Goal: Check status: Check status

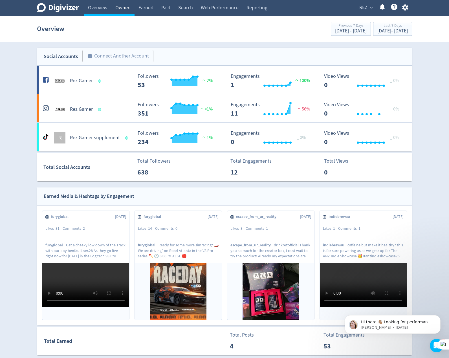
click at [126, 10] on link "Owned" at bounding box center [122, 8] width 23 height 16
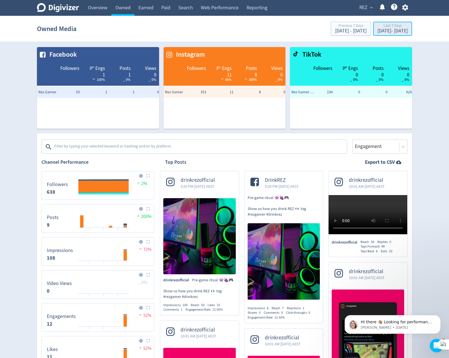
click at [378, 31] on div "[DATE] - [DATE]" at bounding box center [393, 31] width 30 height 5
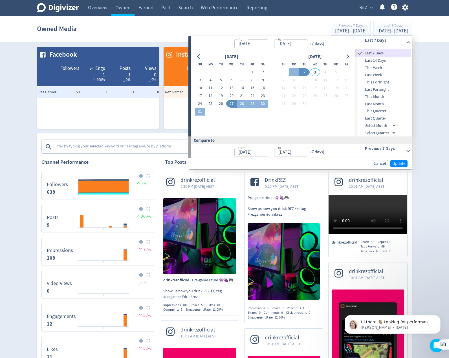
click at [387, 114] on span "This Quarter" at bounding box center [383, 111] width 56 height 6
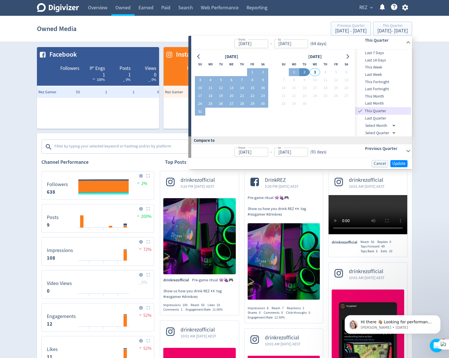
type input "[DATE]"
click at [395, 164] on span "Update" at bounding box center [399, 164] width 13 height 4
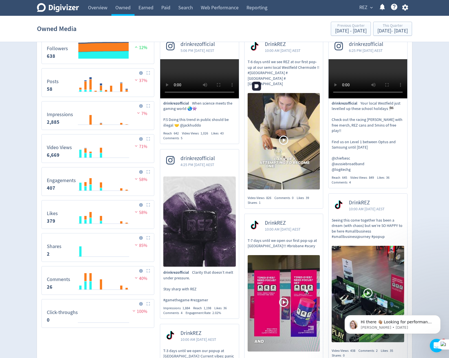
scroll to position [141, 0]
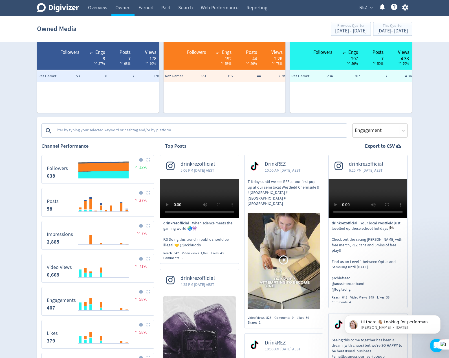
scroll to position [0, 0]
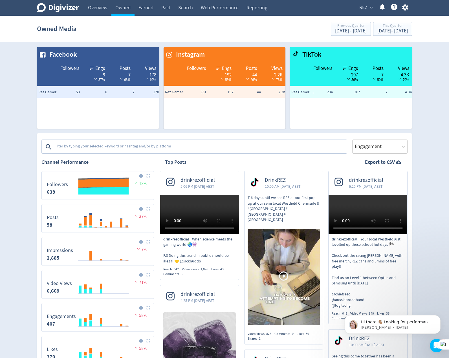
click at [188, 145] on textarea at bounding box center [200, 146] width 293 height 11
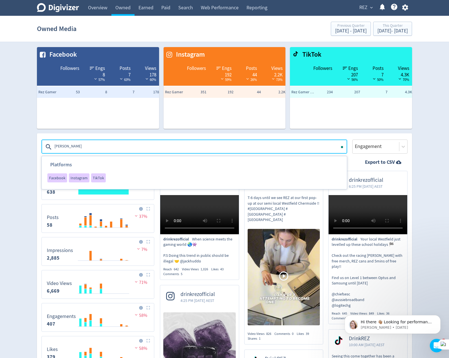
type textarea "sonnymovement"
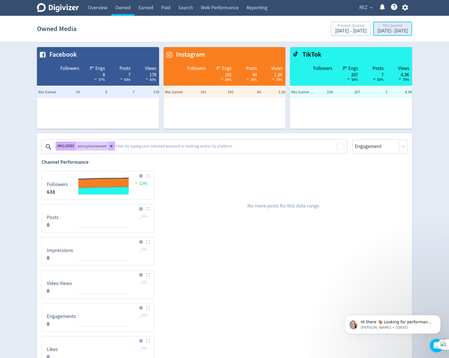
click at [378, 34] on div "[DATE] - [DATE]" at bounding box center [393, 31] width 30 height 5
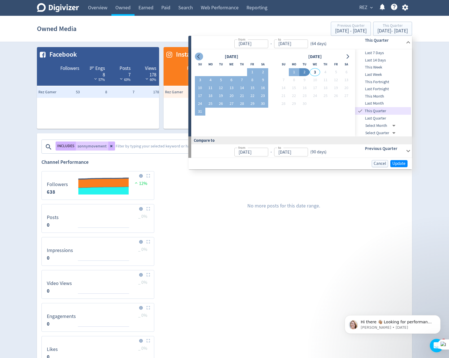
click at [202, 56] on button "Go to previous month" at bounding box center [199, 57] width 8 height 8
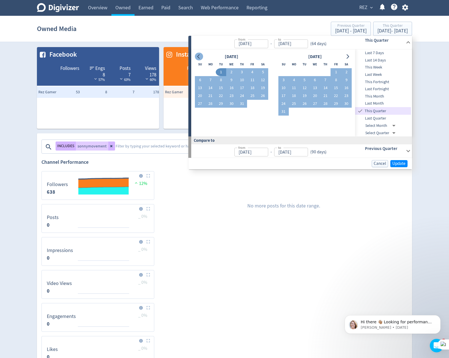
click at [202, 56] on button "Go to previous month" at bounding box center [199, 57] width 8 height 8
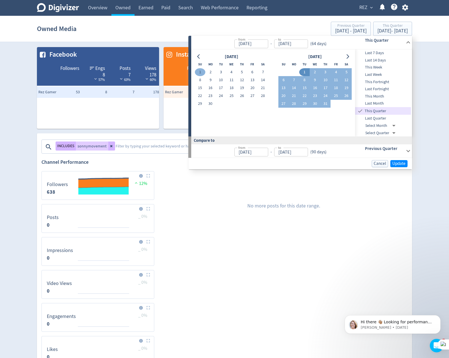
click at [199, 72] on button "1" at bounding box center [200, 72] width 10 height 8
type input "[DATE]"
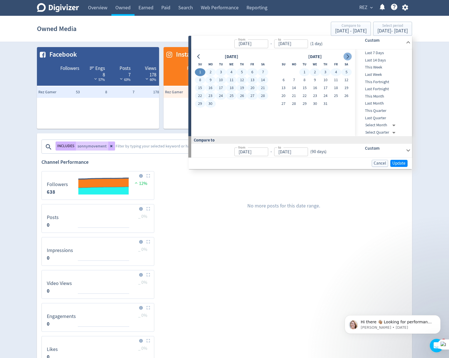
click at [351, 59] on button "Go to next month" at bounding box center [348, 57] width 8 height 8
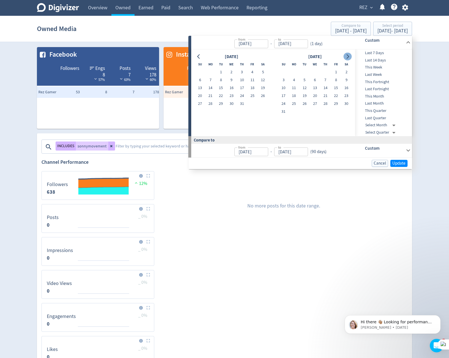
click at [350, 59] on button "Go to next month" at bounding box center [348, 57] width 8 height 8
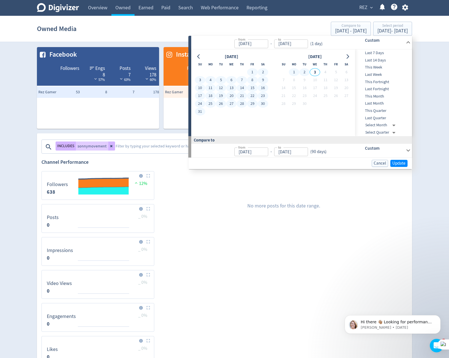
click at [306, 73] on button "2" at bounding box center [304, 72] width 10 height 8
type input "[DATE]"
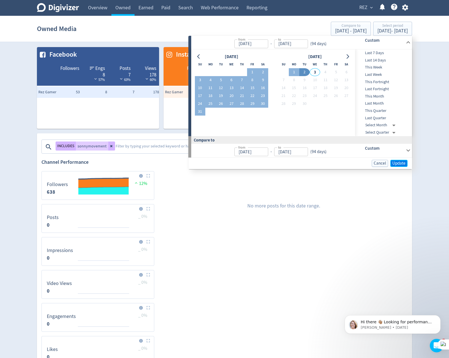
click at [398, 165] on span "Update" at bounding box center [399, 163] width 13 height 4
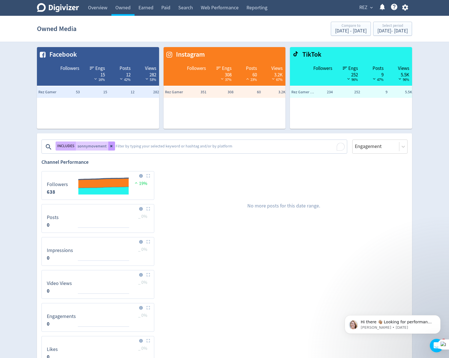
click at [111, 147] on icon at bounding box center [111, 146] width 2 height 2
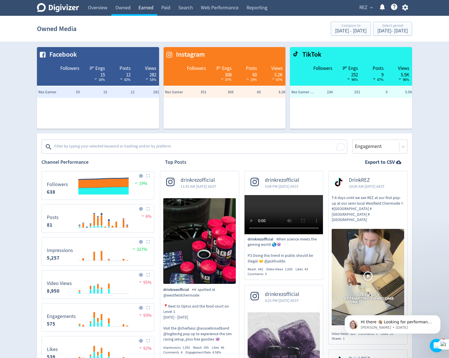
click at [141, 9] on link "Earned" at bounding box center [146, 8] width 23 height 16
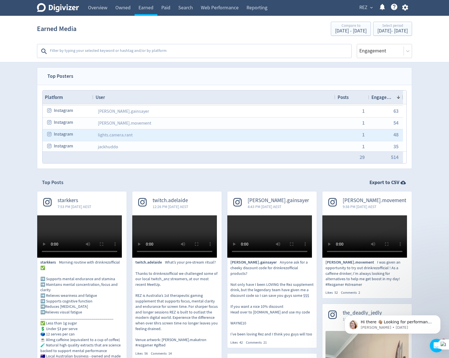
scroll to position [26, 0]
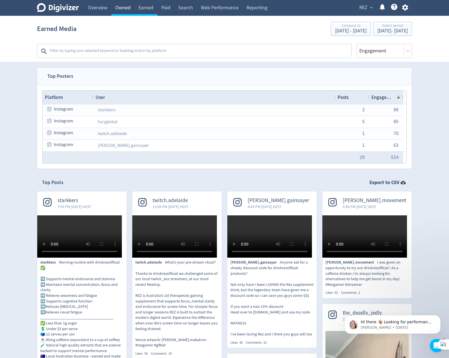
click at [128, 8] on link "Owned" at bounding box center [122, 8] width 23 height 16
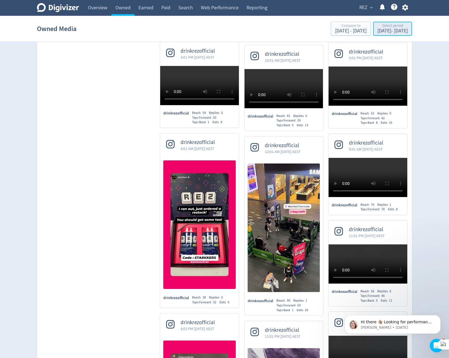
click at [378, 32] on div "[DATE] - [DATE]" at bounding box center [393, 31] width 30 height 5
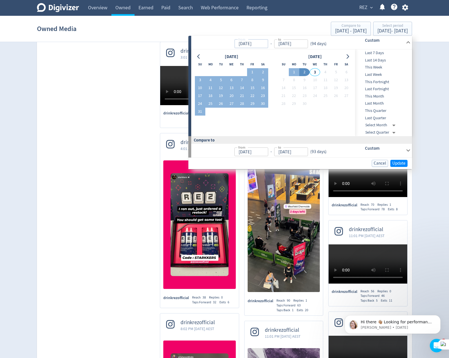
click at [246, 40] on input "[DATE]" at bounding box center [251, 44] width 34 height 9
click at [248, 44] on input "[DATE]" at bounding box center [251, 44] width 34 height 9
type input "[DATE]"
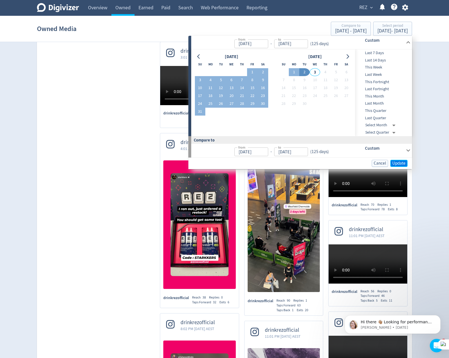
click at [394, 162] on span "Update" at bounding box center [399, 163] width 13 height 4
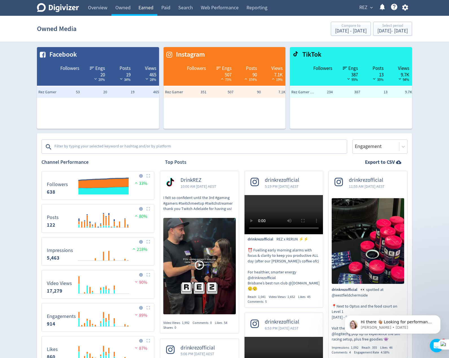
click at [149, 10] on link "Earned" at bounding box center [146, 8] width 23 height 16
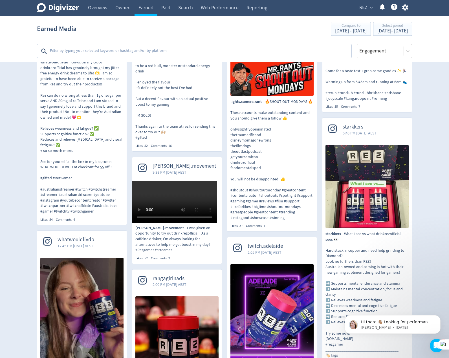
scroll to position [480, 0]
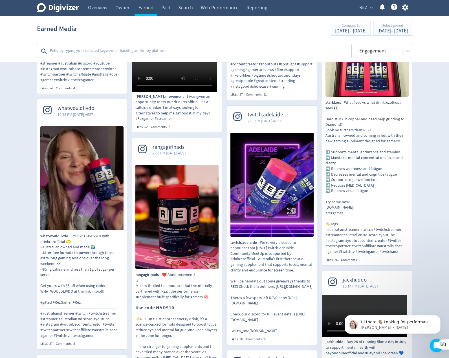
scroll to position [649, 0]
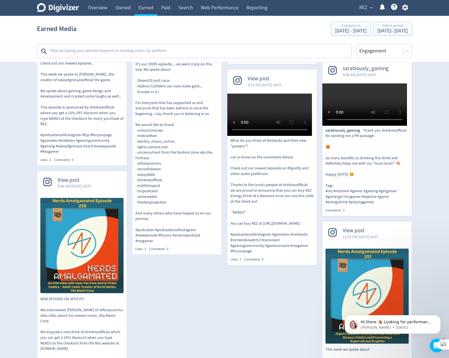
scroll to position [1778, 0]
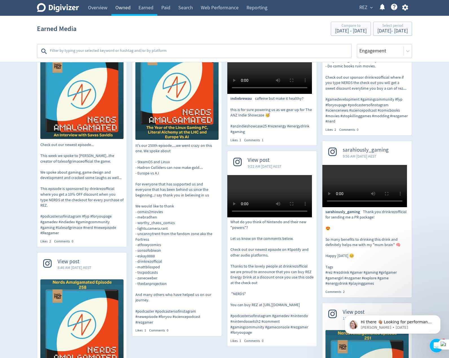
click at [124, 6] on link "Owned" at bounding box center [122, 8] width 23 height 16
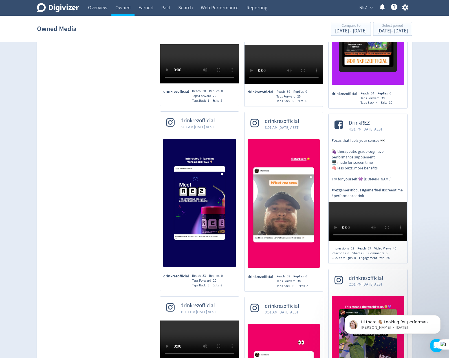
scroll to position [3330, 0]
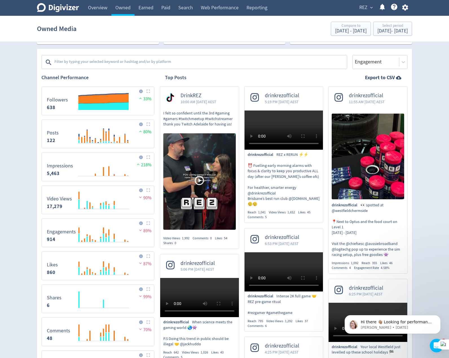
scroll to position [0, 0]
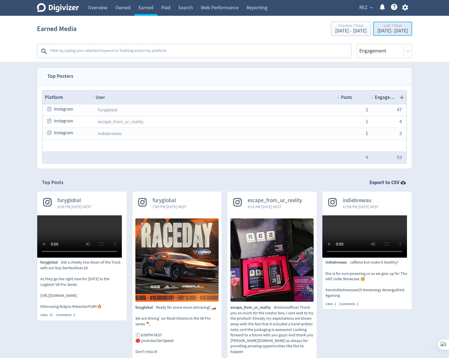
click at [380, 34] on div "[DATE] - [DATE]" at bounding box center [393, 31] width 30 height 5
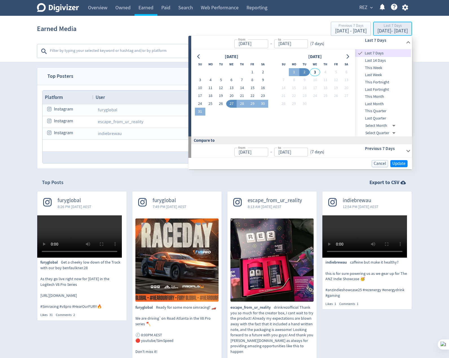
type input "[DATE]"
click at [394, 117] on span "Last Quarter" at bounding box center [383, 118] width 56 height 6
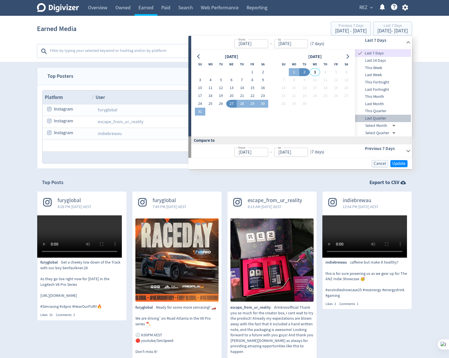
type input "[DATE]"
type input "Jan 01, 2025"
type input "Mar 31, 2025"
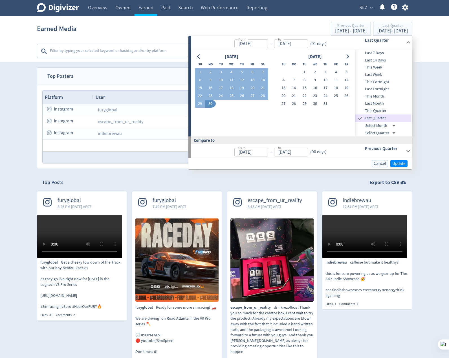
click at [213, 104] on button "30" at bounding box center [210, 104] width 10 height 8
type input "[DATE]"
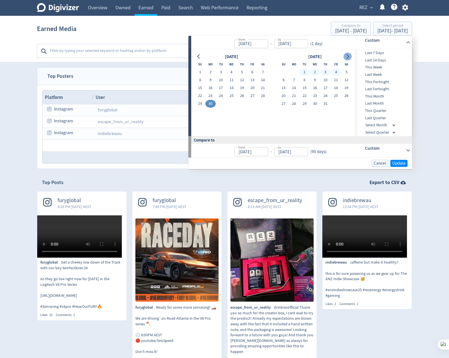
click at [348, 57] on icon "Go to next month" at bounding box center [348, 56] width 3 height 5
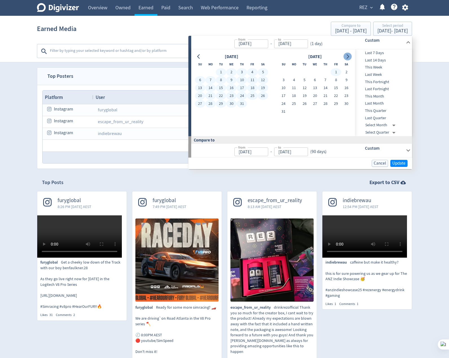
click at [347, 60] on button "Go to next month" at bounding box center [348, 57] width 8 height 8
click at [307, 74] on button "2" at bounding box center [304, 72] width 10 height 8
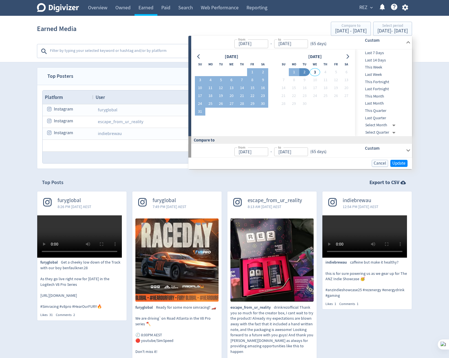
type input "[DATE]"
type input "Apr 26, 2025"
type input "Jun 29, 2025"
click at [395, 162] on span "Update" at bounding box center [399, 163] width 13 height 4
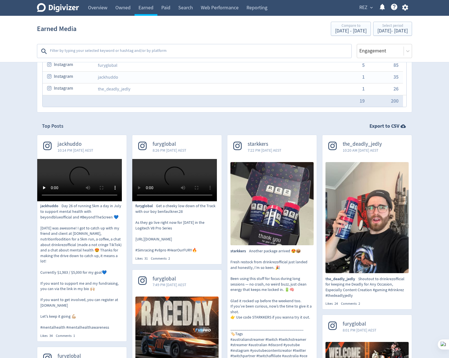
scroll to position [85, 0]
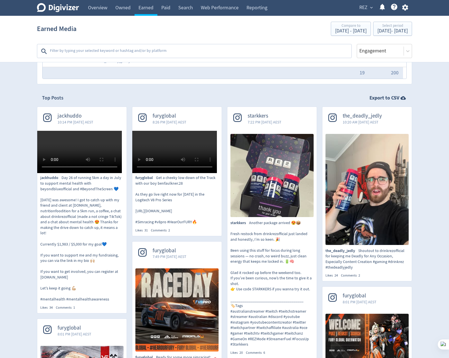
drag, startPoint x: 259, startPoint y: 115, endPoint x: 257, endPoint y: 203, distance: 88.1
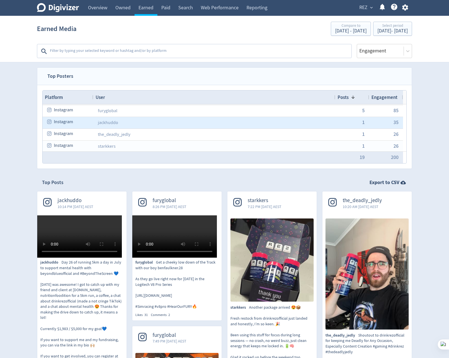
scroll to position [0, 0]
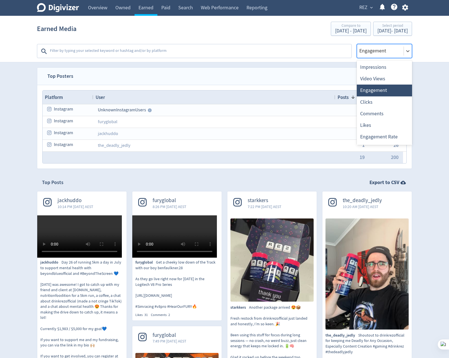
click at [389, 55] on div at bounding box center [380, 51] width 43 height 8
click at [258, 53] on textarea at bounding box center [200, 51] width 302 height 11
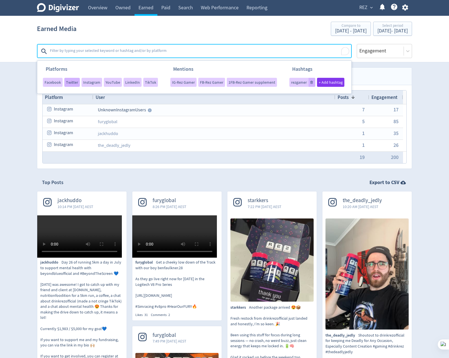
click at [74, 82] on span "Twitter" at bounding box center [72, 82] width 12 height 4
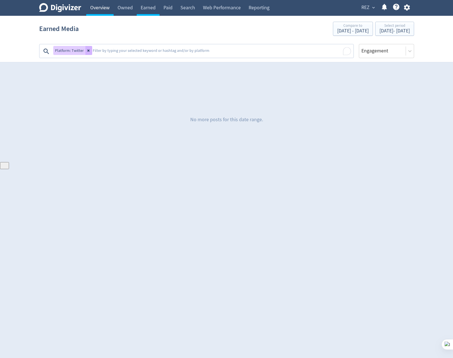
click at [105, 9] on link "Overview" at bounding box center [99, 8] width 27 height 16
